Goal: Information Seeking & Learning: Learn about a topic

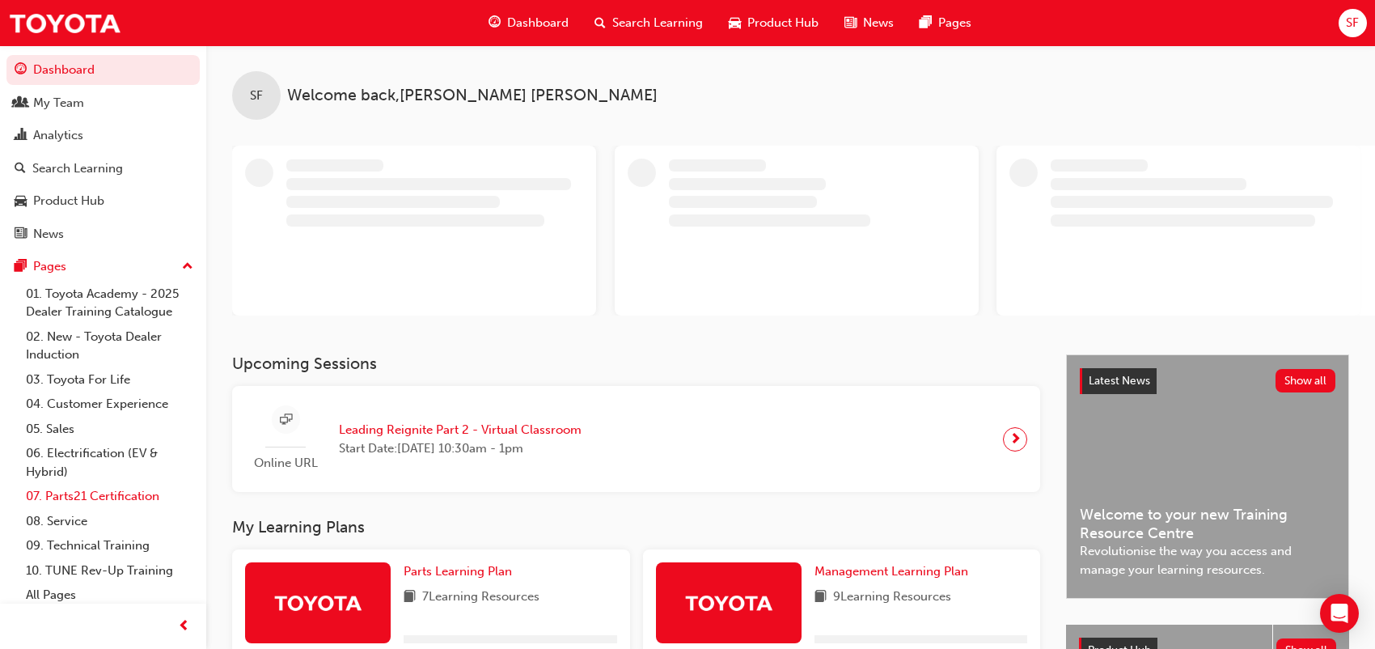
click at [97, 495] on link "07. Parts21 Certification" at bounding box center [109, 496] width 180 height 25
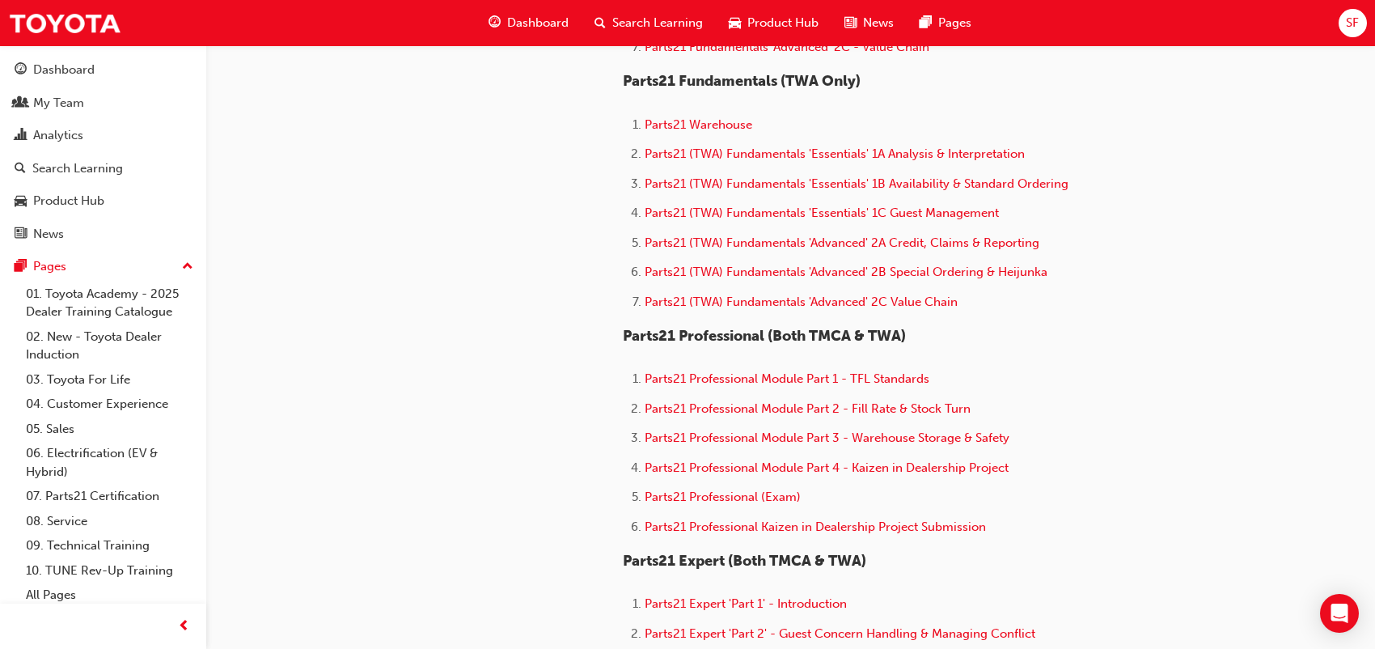
scroll to position [810, 0]
click at [756, 500] on span "Parts21 Professional (Exam)" at bounding box center [723, 496] width 156 height 15
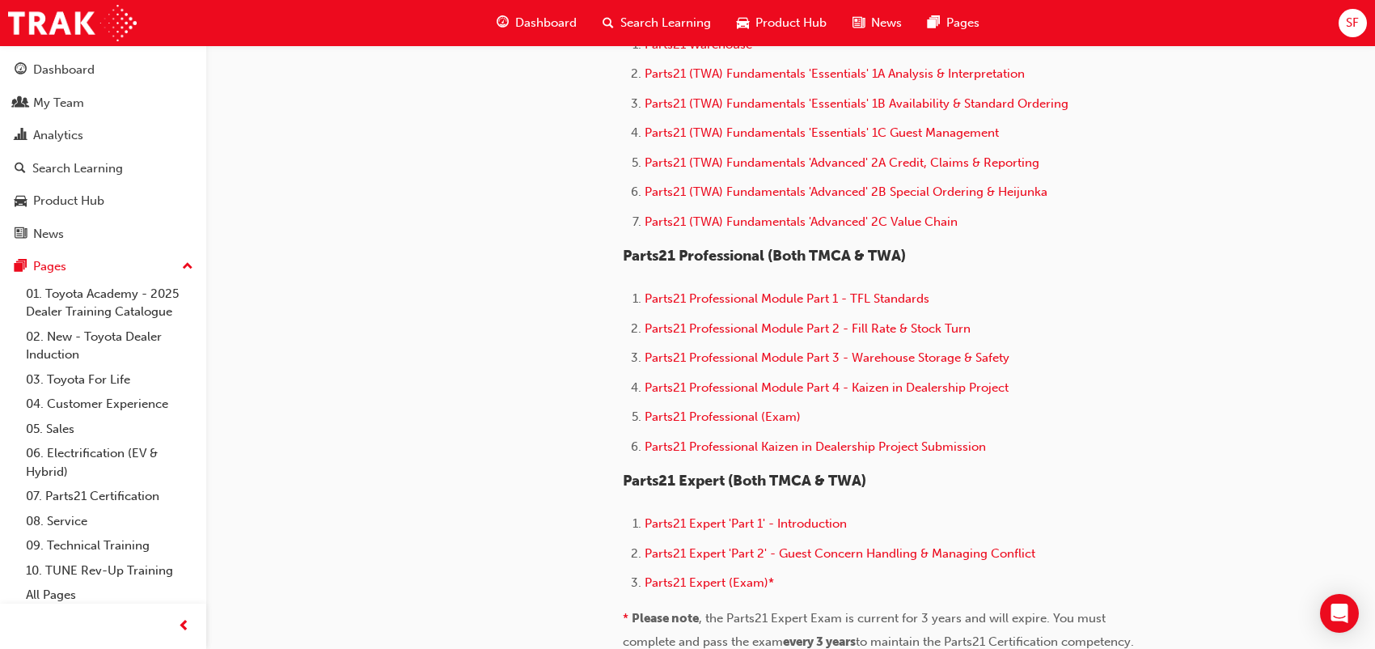
scroll to position [890, 0]
click at [795, 448] on span "Parts21 Professional Kaizen in Dealership Project Submission" at bounding box center [815, 445] width 341 height 15
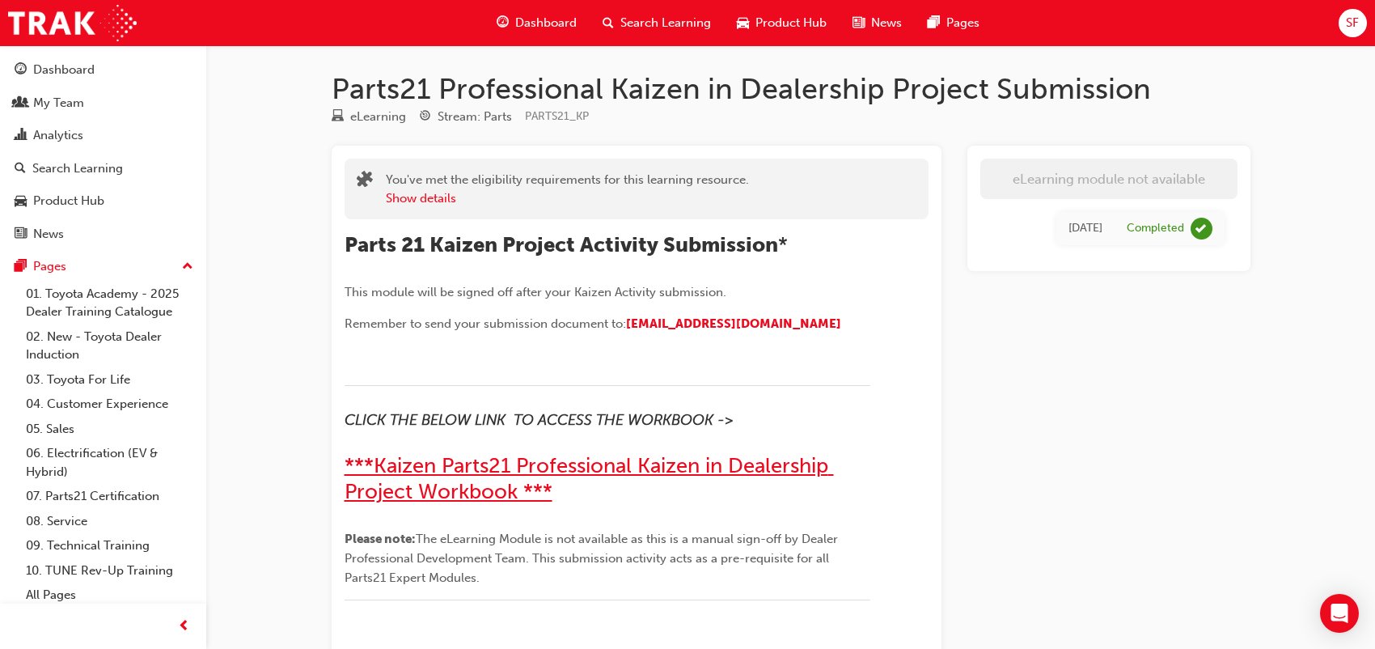
click at [461, 462] on span "***Kaizen Parts21 Professional Kaizen in Dealership Project Workbook ***" at bounding box center [589, 478] width 489 height 51
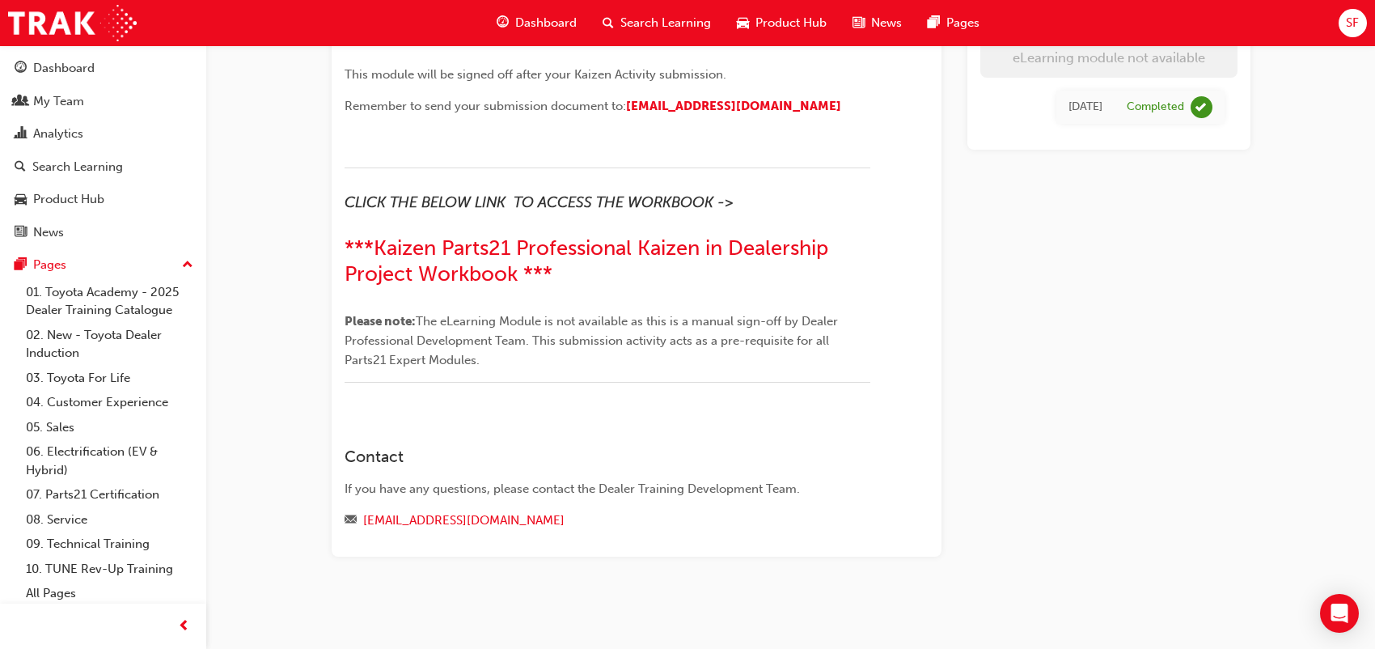
scroll to position [2, 0]
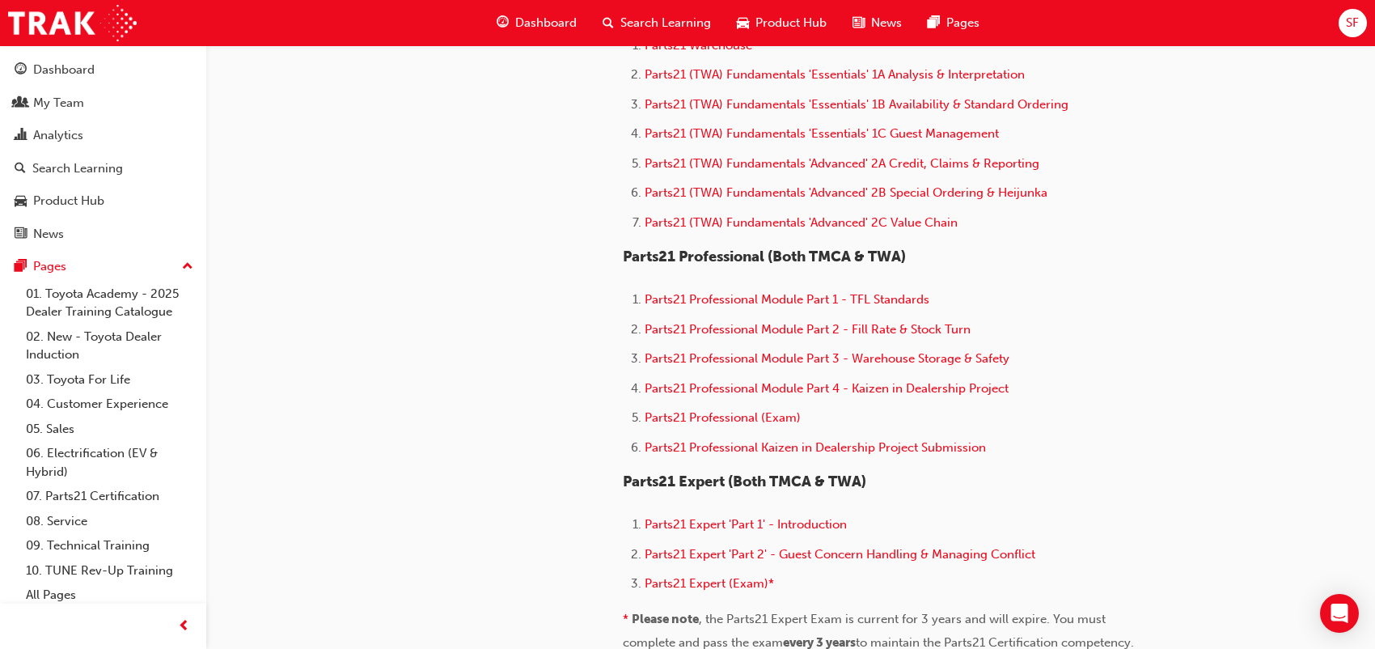
scroll to position [889, 0]
click at [790, 531] on span "Parts21 Expert 'Part 1' - Introduction" at bounding box center [746, 523] width 202 height 15
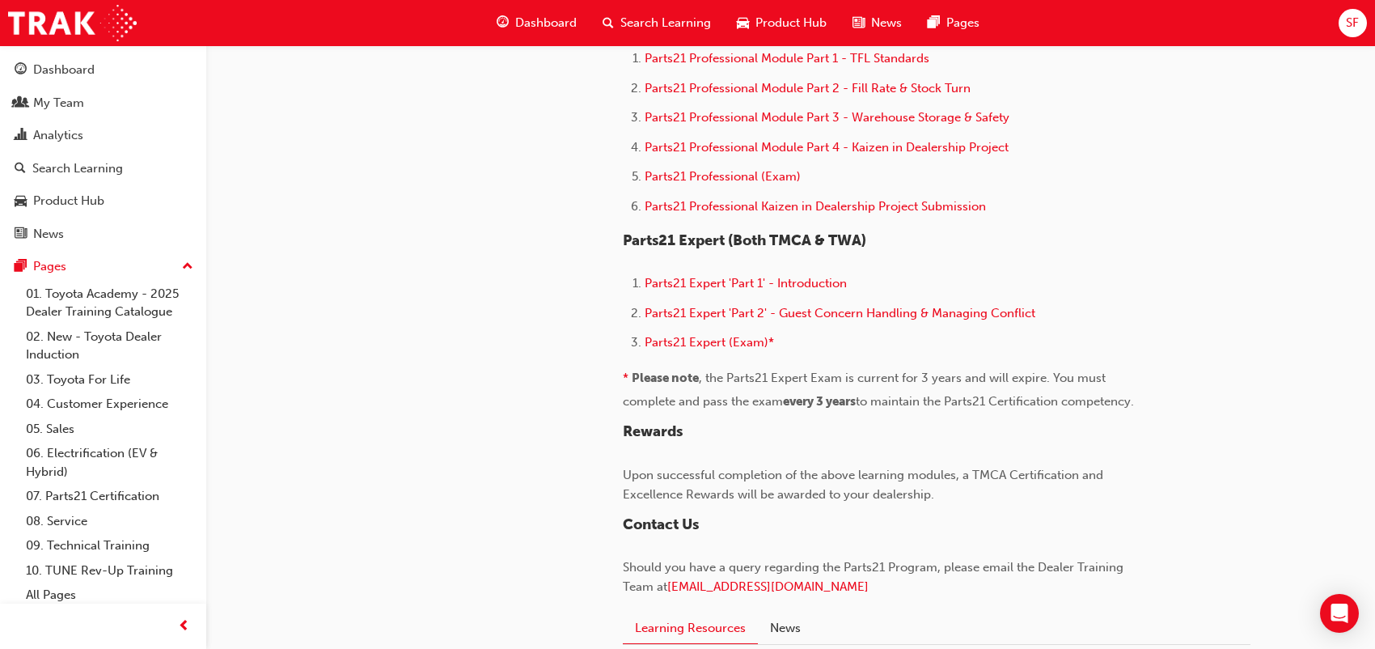
scroll to position [1132, 0]
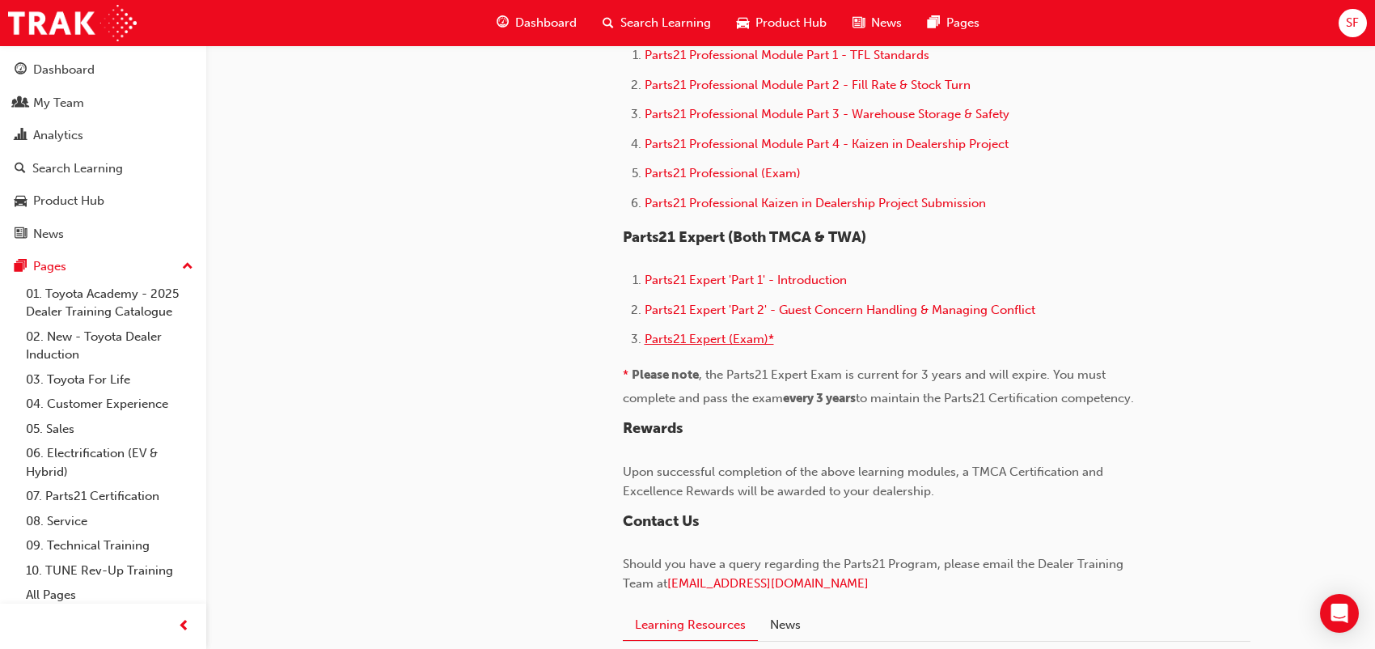
click at [705, 345] on span "Parts21 Expert (Exam)*" at bounding box center [709, 339] width 129 height 15
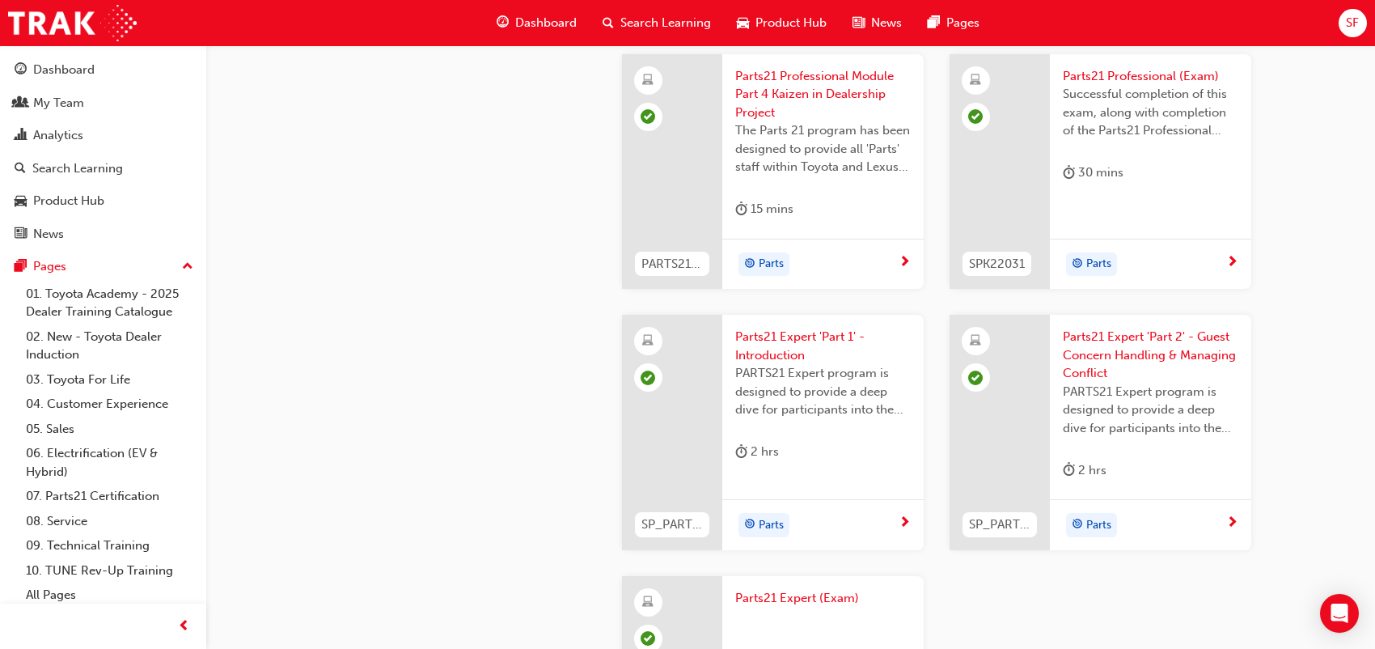
scroll to position [3018, 0]
click at [98, 499] on link "07. Parts21 Certification" at bounding box center [109, 496] width 180 height 25
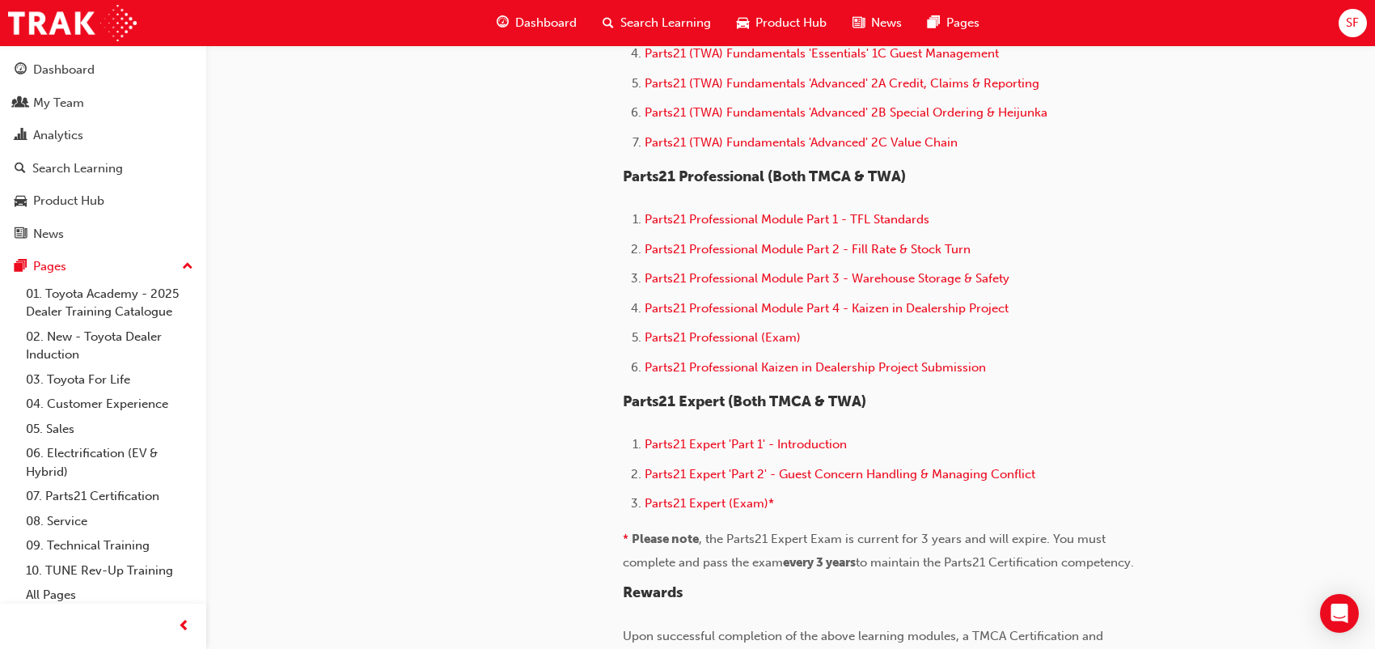
scroll to position [969, 0]
